Goal: Find specific page/section: Find specific page/section

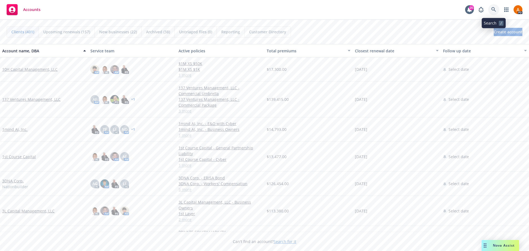
click at [494, 7] on icon at bounding box center [493, 9] width 5 height 5
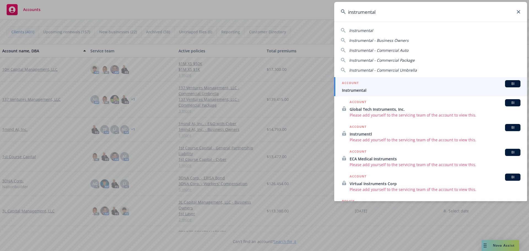
type input "instrumental"
click at [360, 88] on span "Instrumental" at bounding box center [431, 90] width 178 height 6
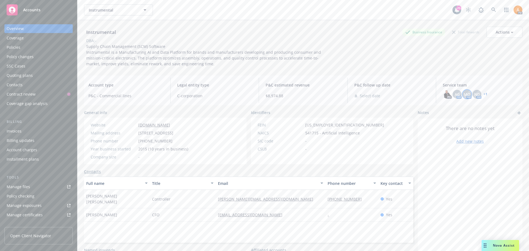
click at [467, 94] on span "MQ" at bounding box center [466, 94] width 7 height 6
click at [477, 96] on div "ND" at bounding box center [476, 94] width 9 height 9
click at [483, 94] on link "+ 1" at bounding box center [485, 93] width 4 height 3
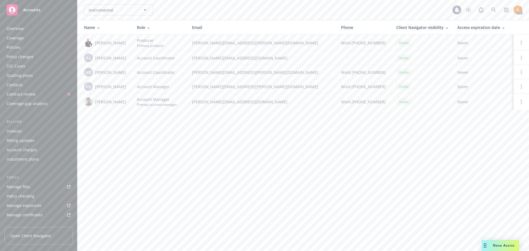
scroll to position [108, 0]
click at [120, 10] on span "Instrumental" at bounding box center [113, 10] width 48 height 6
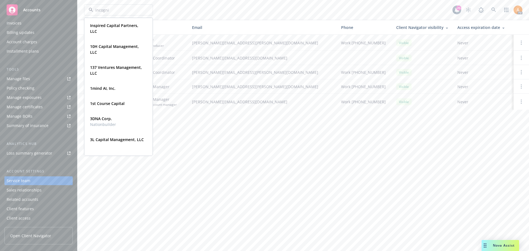
type input "incognia"
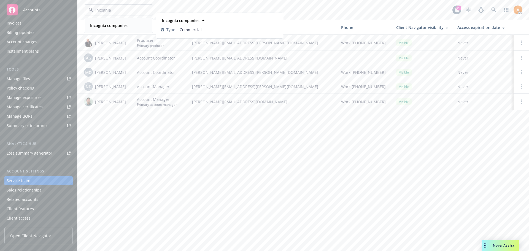
click at [112, 26] on strong "Incognia companies" at bounding box center [108, 25] width 37 height 5
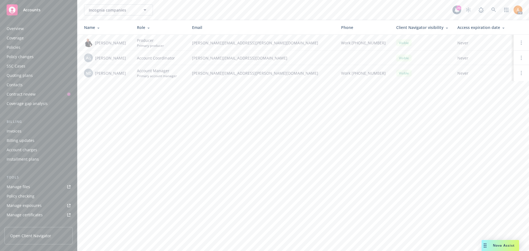
click at [20, 45] on div "Policies" at bounding box center [14, 47] width 14 height 9
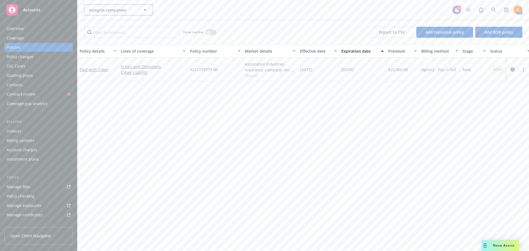
click at [127, 9] on span "Incognia companies" at bounding box center [113, 10] width 48 height 6
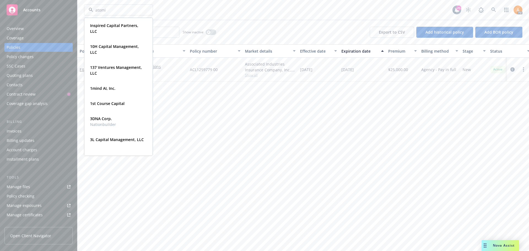
type input "atomic"
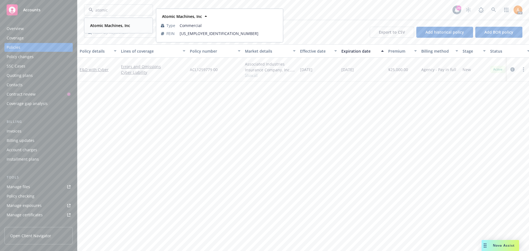
click at [117, 26] on strong "Atomic Machines, Inc" at bounding box center [110, 25] width 40 height 5
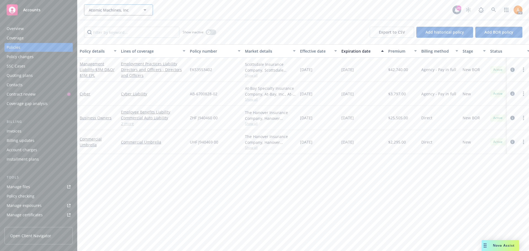
click at [110, 11] on span "Atomic Machines, Inc" at bounding box center [113, 10] width 48 height 6
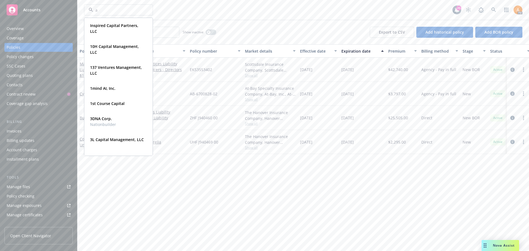
type input "az"
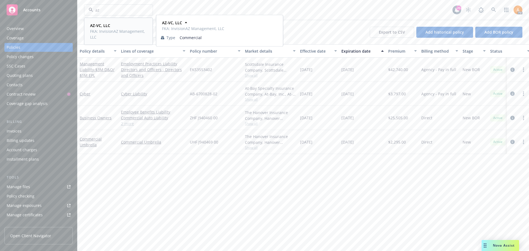
click at [108, 25] on strong "AZ-VC, LLC" at bounding box center [100, 25] width 20 height 5
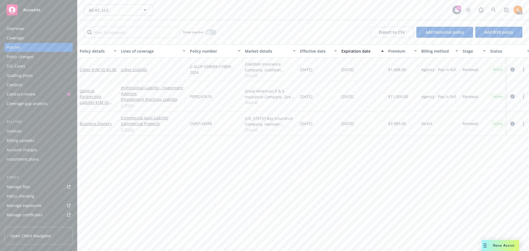
click at [20, 30] on div "Overview" at bounding box center [15, 28] width 17 height 9
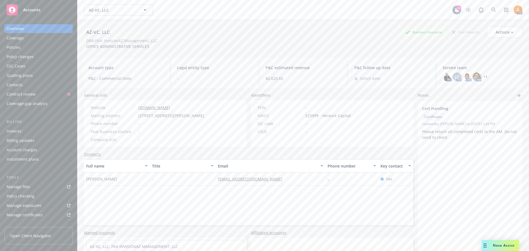
click at [483, 76] on link "+ 1" at bounding box center [485, 76] width 4 height 3
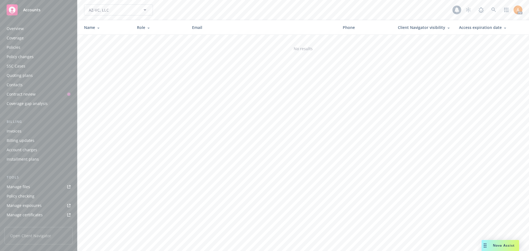
scroll to position [108, 0]
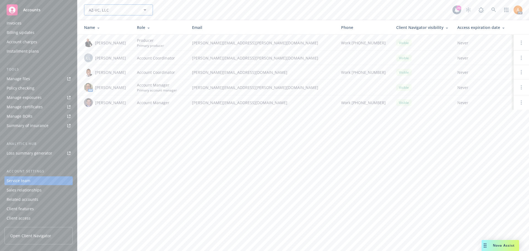
click at [121, 11] on span "AZ-VC, LLC" at bounding box center [113, 10] width 48 height 6
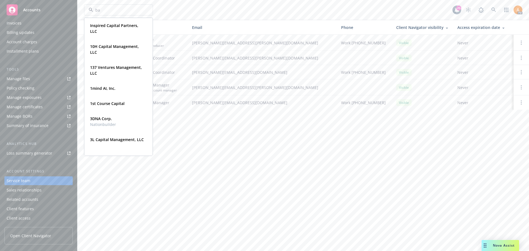
type input "bao"
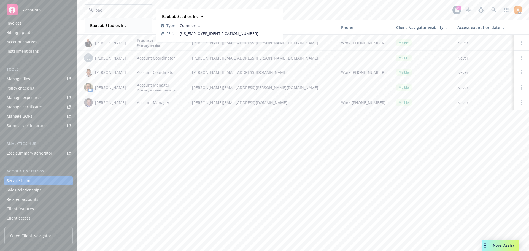
click at [112, 24] on strong "Baobab Studios Inc" at bounding box center [108, 25] width 36 height 5
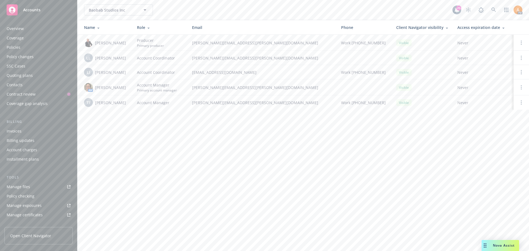
click at [22, 46] on div "Policies" at bounding box center [39, 47] width 64 height 9
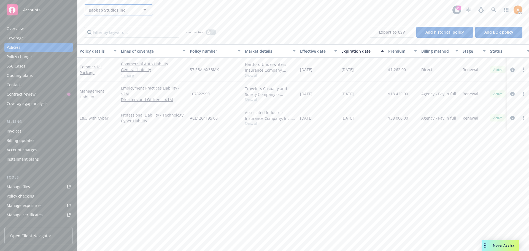
click at [113, 9] on span "Baobab Studios Inc" at bounding box center [113, 10] width 48 height 6
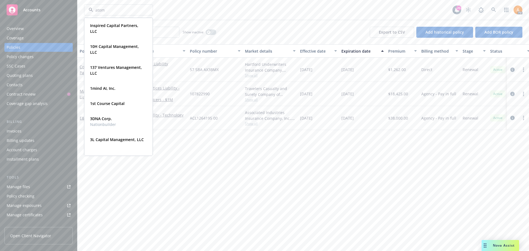
type input "atomi"
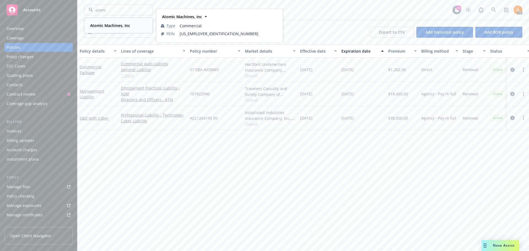
click at [114, 24] on strong "Atomic Machines, Inc" at bounding box center [110, 25] width 40 height 5
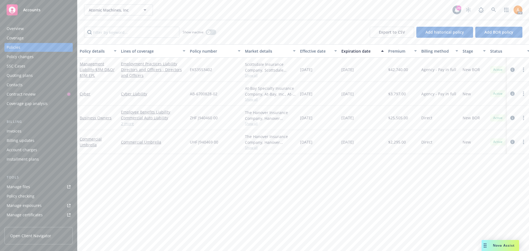
click at [20, 28] on div "Overview" at bounding box center [15, 28] width 17 height 9
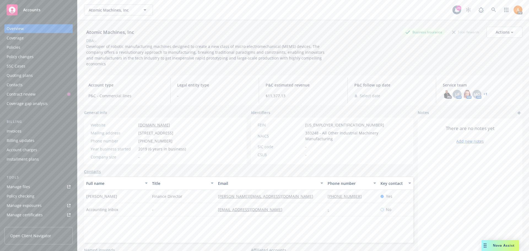
click at [483, 92] on link "+ 1" at bounding box center [485, 93] width 4 height 3
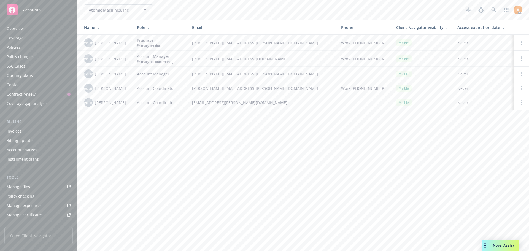
scroll to position [108, 0]
